Goal: Find specific page/section: Find specific page/section

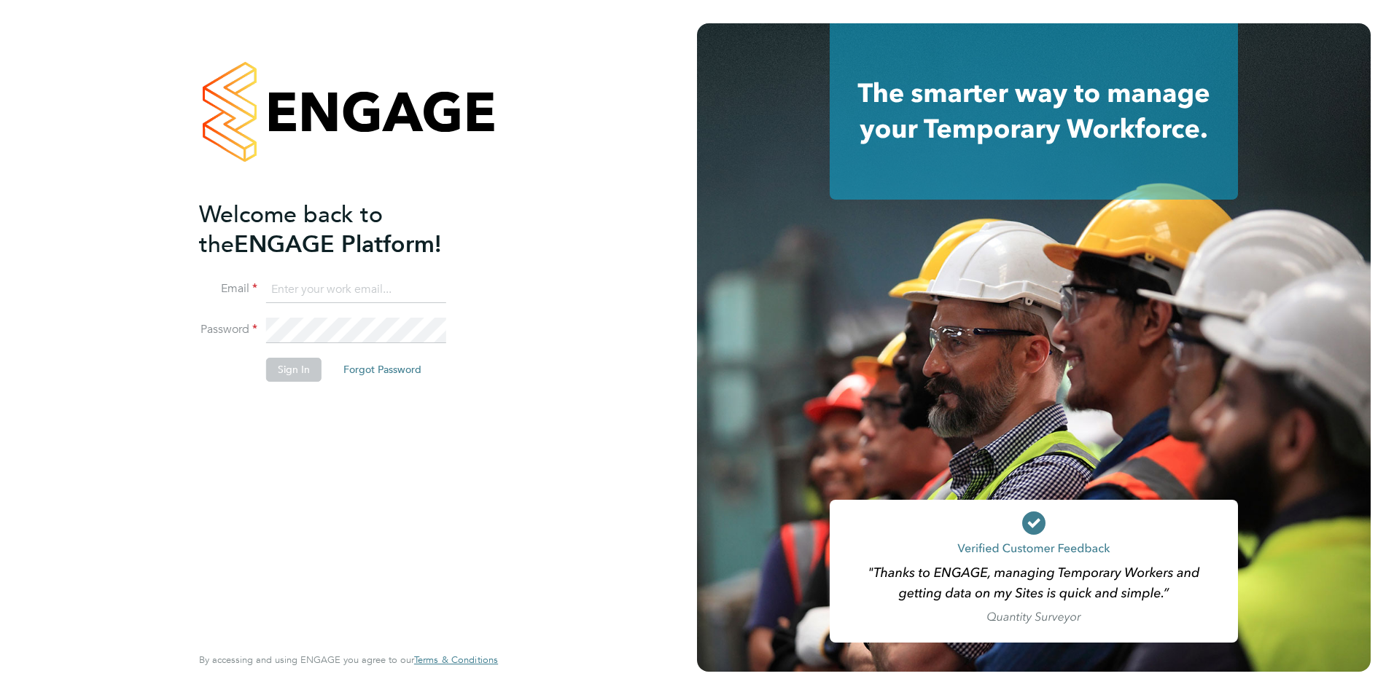
type input "fesouth@protocol.co.uk"
click at [273, 377] on button "Sign In" at bounding box center [293, 369] width 55 height 23
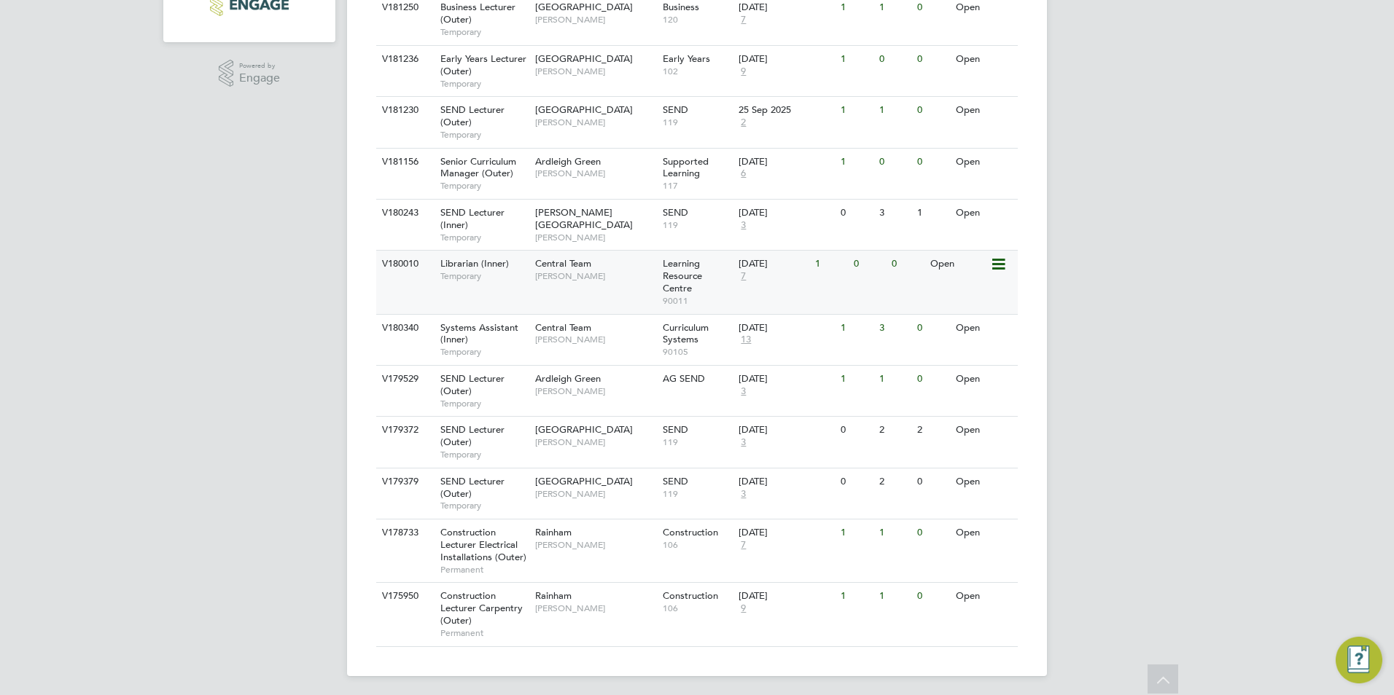
scroll to position [443, 0]
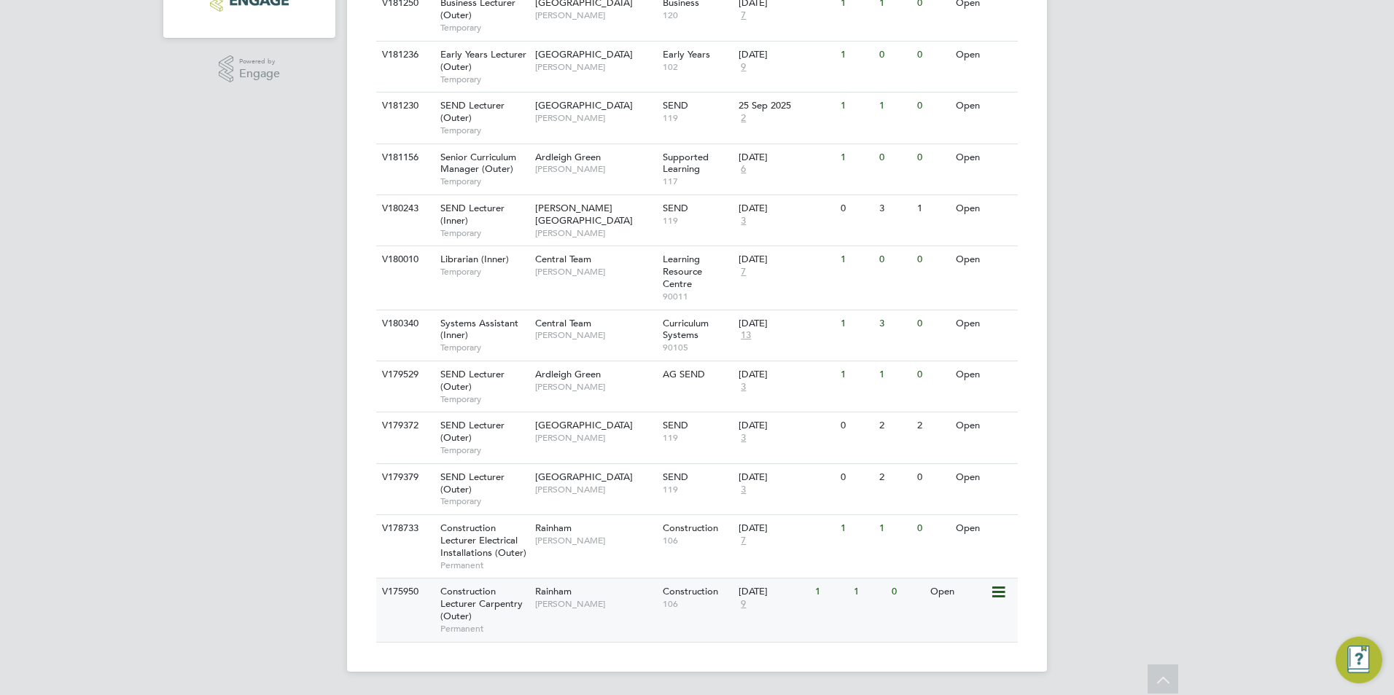
click at [486, 598] on span "Construction Lecturer Carpentry (Outer)" at bounding box center [481, 603] width 82 height 37
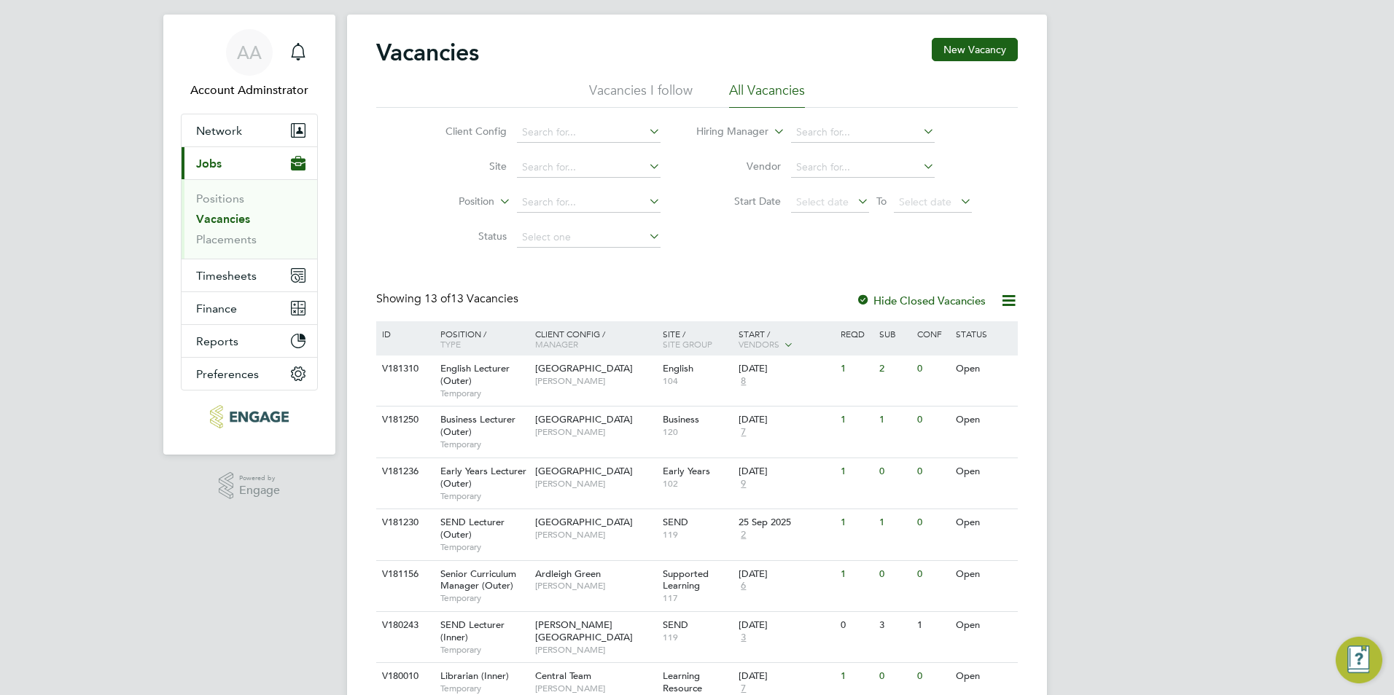
scroll to position [73, 0]
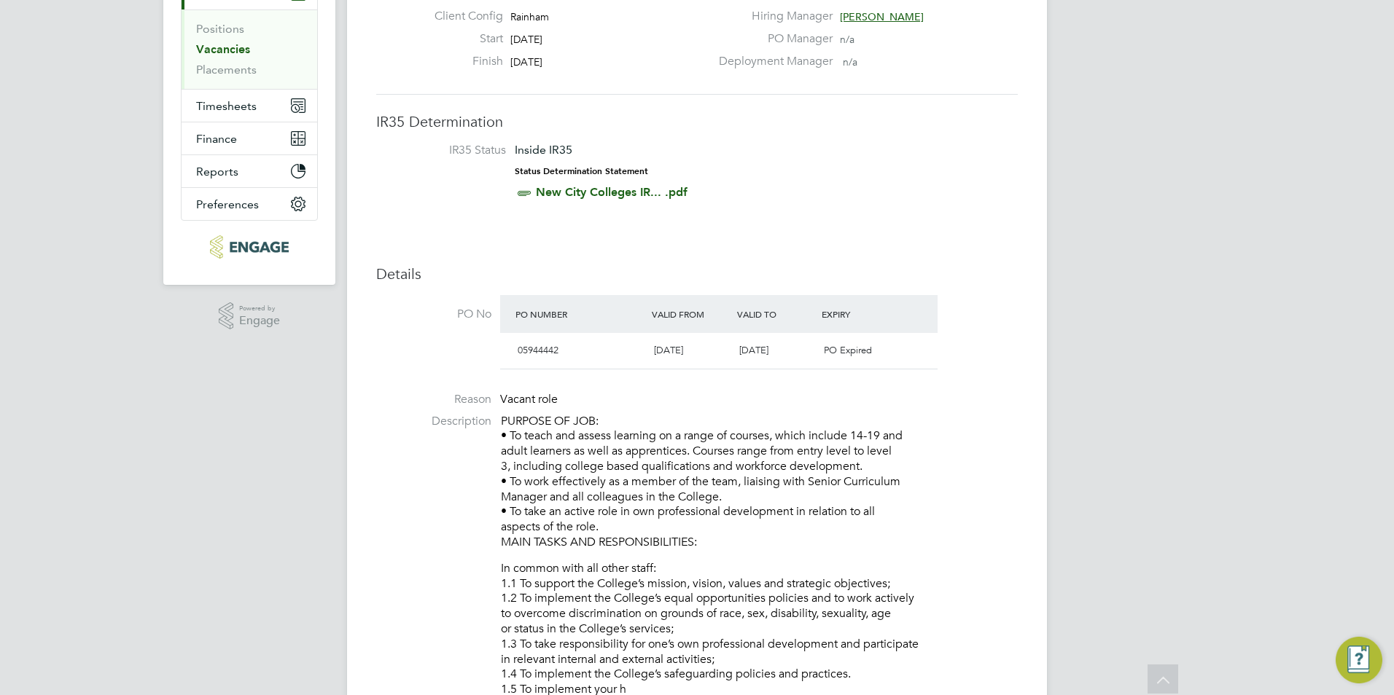
scroll to position [51, 0]
